Goal: Task Accomplishment & Management: Use online tool/utility

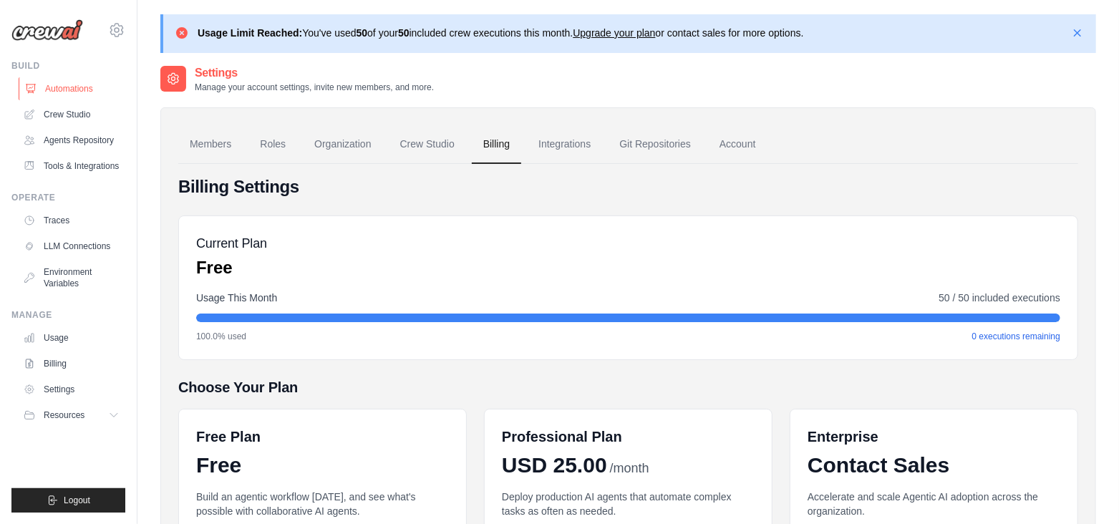
click at [73, 95] on link "Automations" at bounding box center [73, 88] width 108 height 23
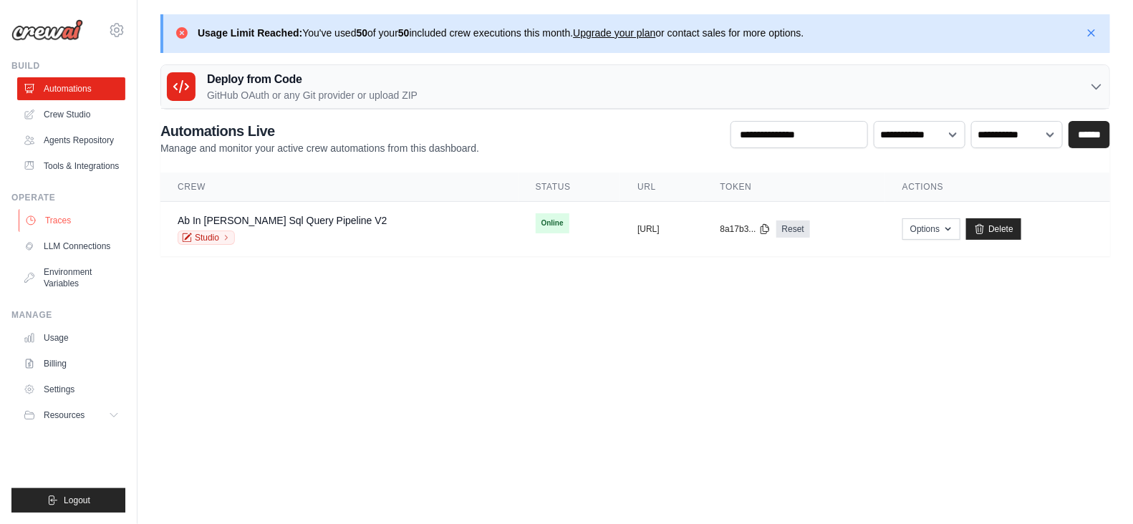
click at [74, 221] on link "Traces" at bounding box center [73, 220] width 108 height 23
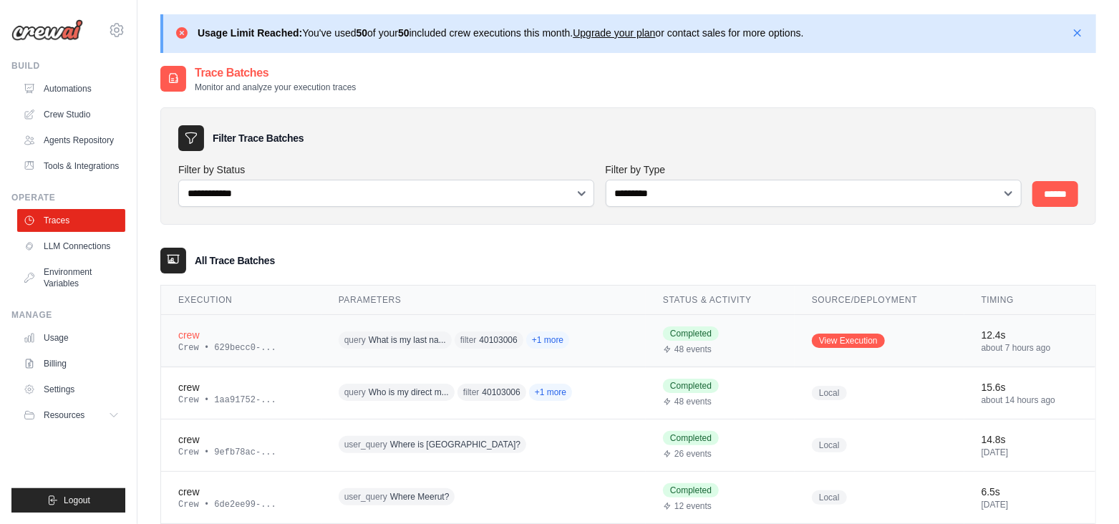
click at [554, 338] on span "+1 more" at bounding box center [547, 339] width 43 height 17
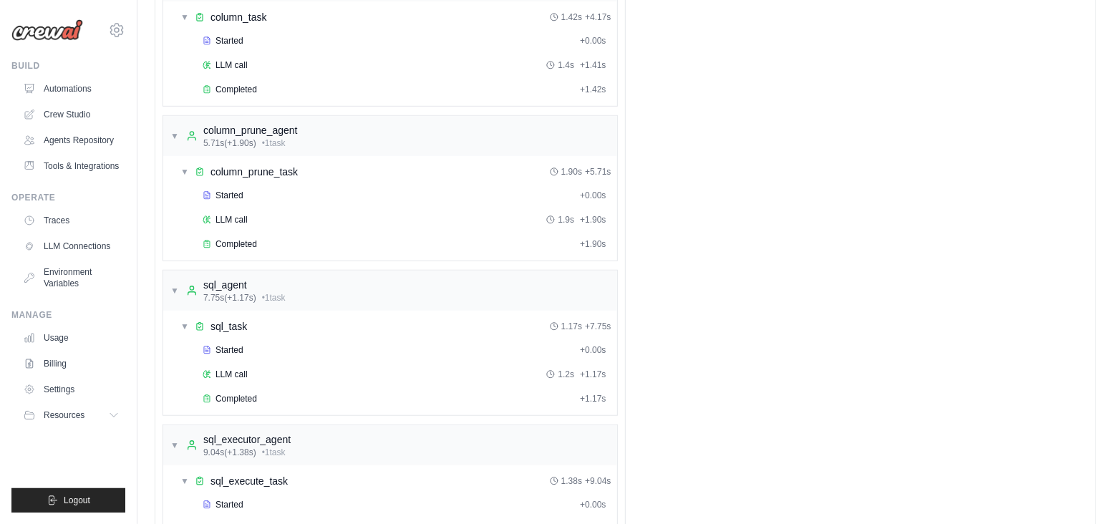
scroll to position [773, 0]
